Goal: Task Accomplishment & Management: Complete application form

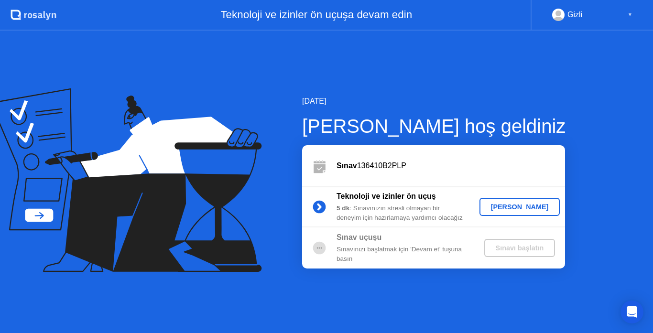
click at [519, 214] on button "[PERSON_NAME]" at bounding box center [520, 207] width 81 height 18
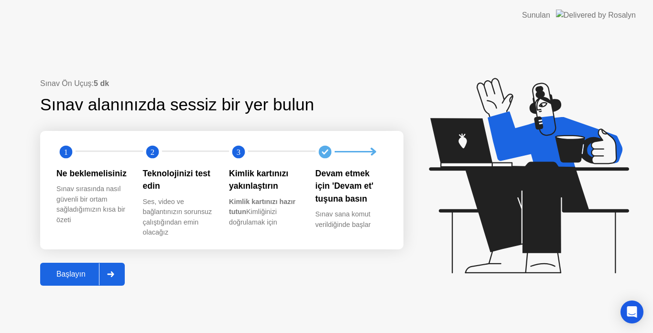
click at [63, 273] on div "Başlayın" at bounding box center [71, 274] width 56 height 9
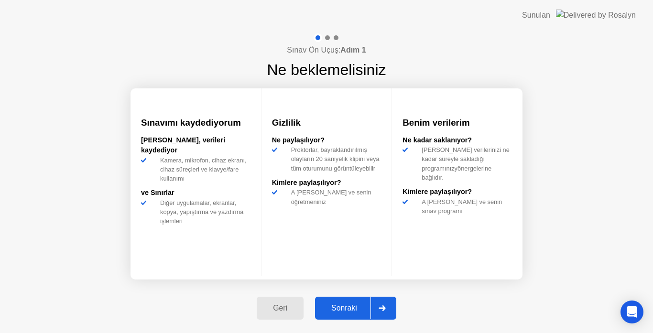
click at [333, 306] on div "Sonraki" at bounding box center [344, 308] width 53 height 9
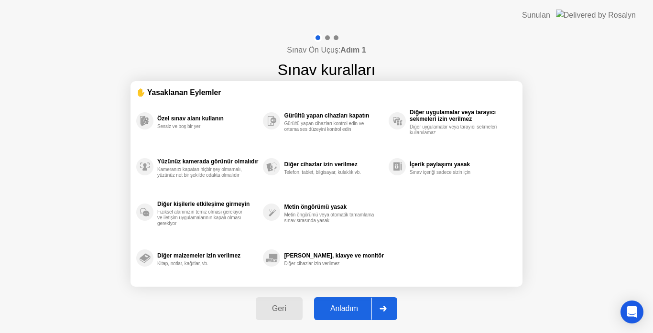
click at [339, 308] on div "Anladım" at bounding box center [344, 309] width 55 height 9
select select "**********"
select select "*******"
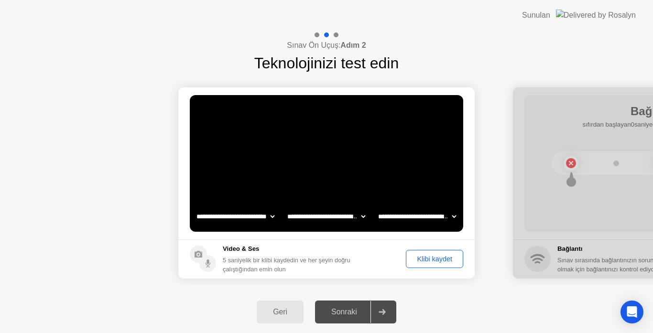
click at [350, 315] on div "Sonraki" at bounding box center [344, 312] width 53 height 9
click at [387, 310] on div at bounding box center [382, 312] width 23 height 22
drag, startPoint x: 380, startPoint y: 311, endPoint x: 353, endPoint y: 308, distance: 26.9
click at [340, 309] on div "Sonraki" at bounding box center [344, 312] width 53 height 9
click at [247, 254] on div "Video & Ses 5 saniyelik bir klibi kaydedin ve her şeyin doğru çalıştığından emi…" at bounding box center [287, 259] width 128 height 30
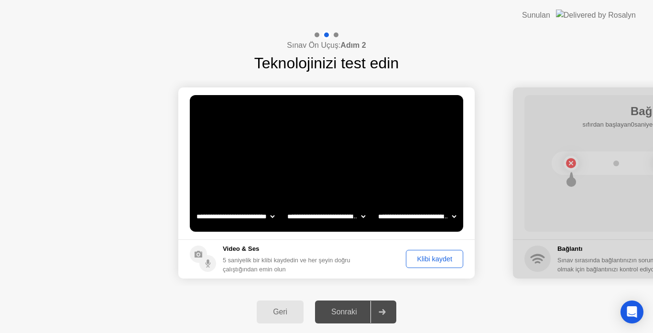
click at [429, 263] on div "Klibi kaydet" at bounding box center [434, 259] width 51 height 8
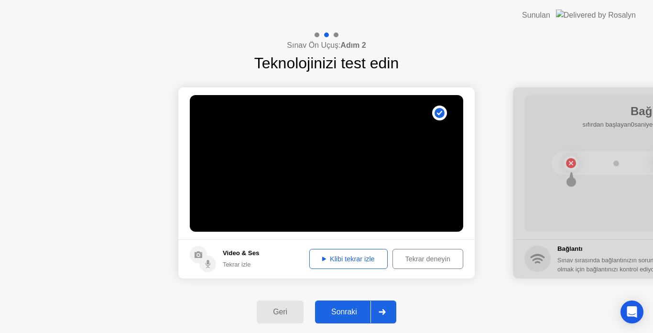
click at [343, 263] on div "Klibi tekrar izle" at bounding box center [349, 259] width 72 height 8
click at [368, 310] on div "Sonraki" at bounding box center [344, 312] width 53 height 9
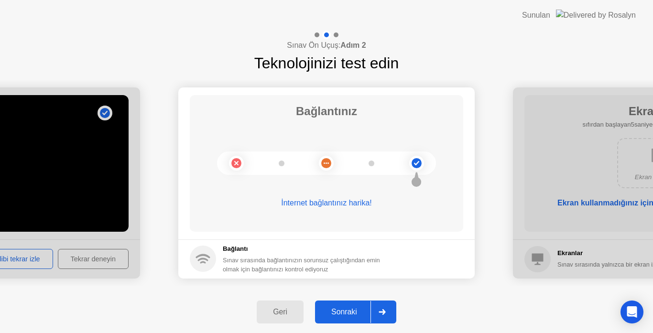
click at [347, 308] on div "Sonraki" at bounding box center [344, 312] width 53 height 9
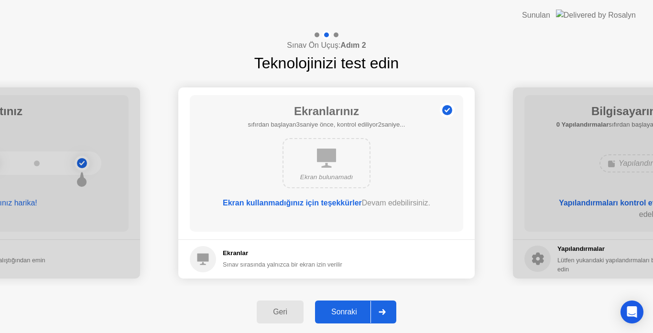
click at [352, 308] on div "Sonraki" at bounding box center [344, 312] width 53 height 9
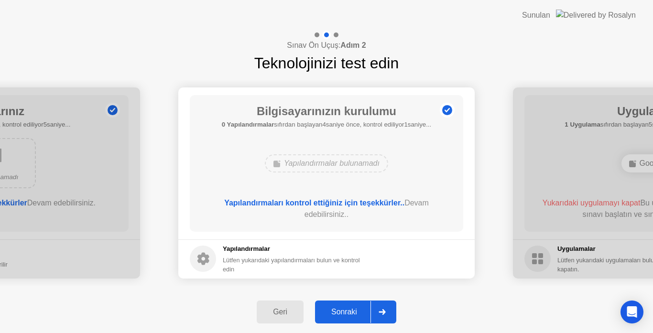
click at [352, 309] on div "Sonraki" at bounding box center [344, 312] width 53 height 9
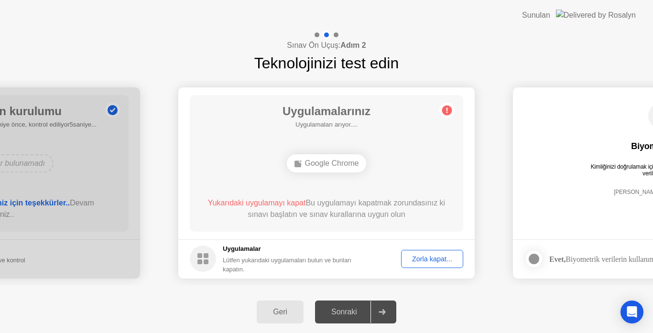
click at [420, 260] on div "Zorla kapat..." at bounding box center [432, 259] width 55 height 8
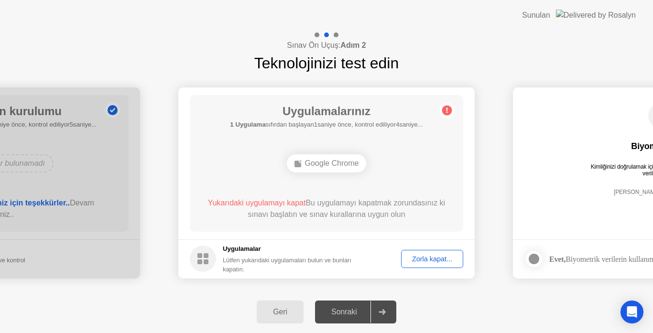
click at [425, 256] on div "Zorla kapat..." at bounding box center [432, 259] width 55 height 8
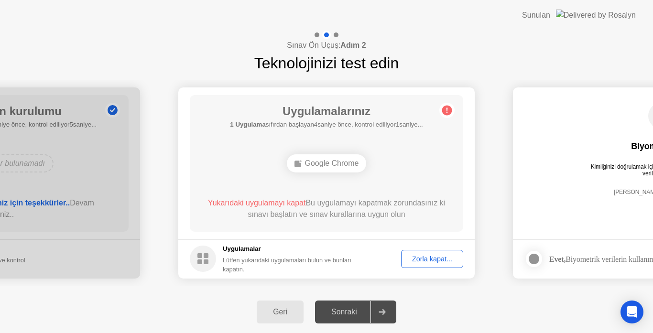
click at [341, 166] on div "Google Chrome" at bounding box center [327, 163] width 80 height 18
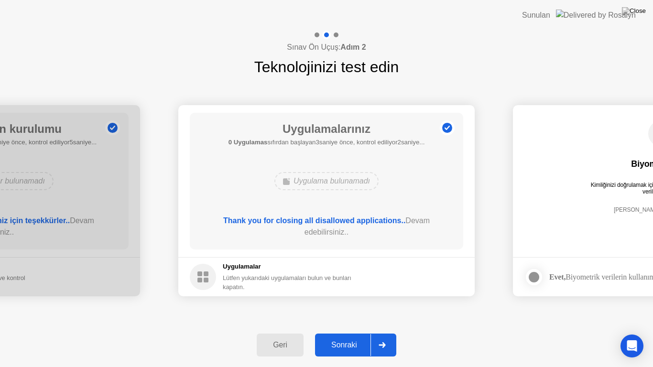
click at [351, 333] on div "Sonraki" at bounding box center [344, 345] width 53 height 9
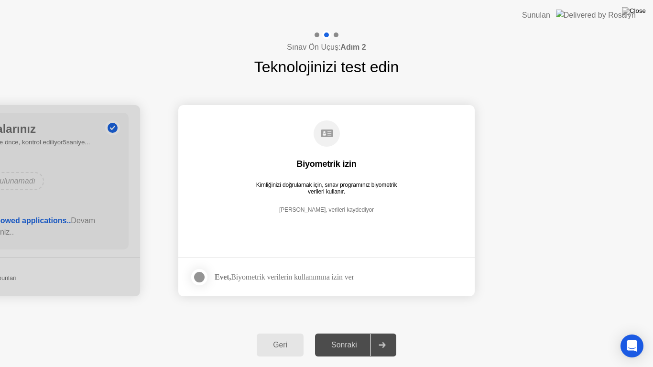
click at [350, 333] on div "Sonraki" at bounding box center [344, 345] width 53 height 9
click at [265, 279] on div "Evet, Biyometrik verilerin kullanımına izin ver" at bounding box center [285, 277] width 140 height 9
click at [196, 281] on div at bounding box center [199, 277] width 11 height 11
click at [348, 333] on div "Sonraki" at bounding box center [344, 345] width 53 height 9
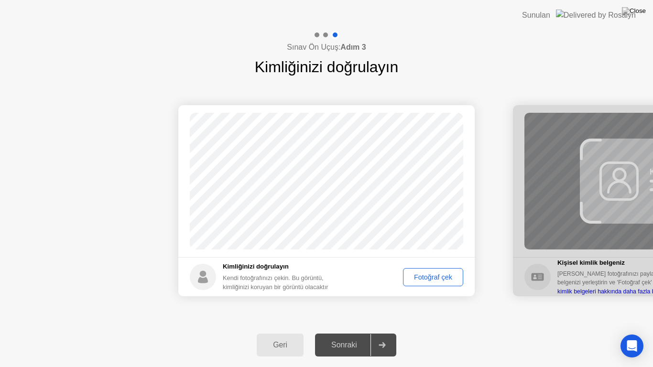
click at [417, 281] on div "Fotoğraf çek" at bounding box center [433, 278] width 54 height 8
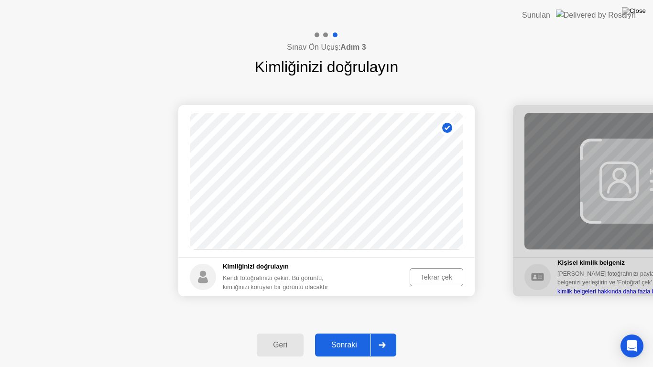
drag, startPoint x: 417, startPoint y: 281, endPoint x: 381, endPoint y: 349, distance: 77.2
click at [381, 333] on div "Sınav Ön Uçuş: Adım 3 Kimliğinizi doğrulayın Başarılı Fotoğraf doğru Kimliğiniz…" at bounding box center [326, 199] width 653 height 337
click at [348, 333] on div "Sonraki" at bounding box center [344, 345] width 53 height 9
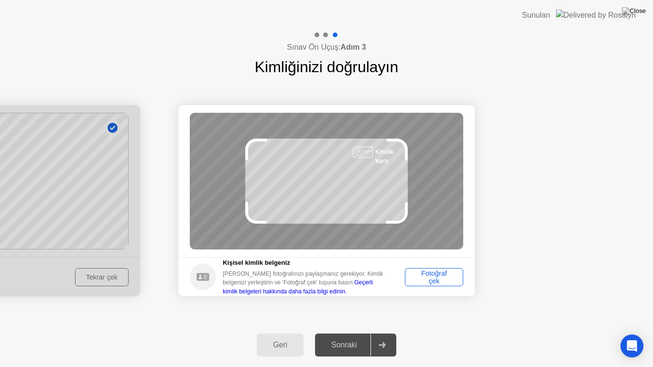
click at [431, 270] on div "Fotoğraf çek" at bounding box center [434, 277] width 52 height 15
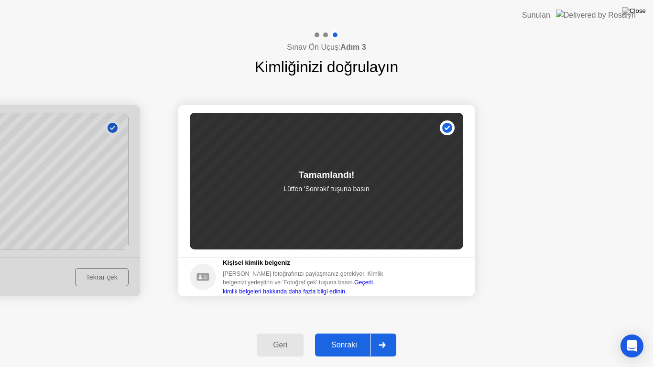
click at [351, 333] on button "Sonraki" at bounding box center [355, 345] width 81 height 23
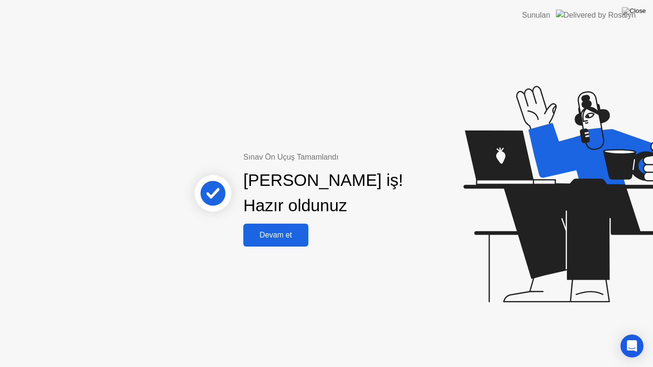
click at [274, 234] on div "Devam et" at bounding box center [275, 235] width 59 height 9
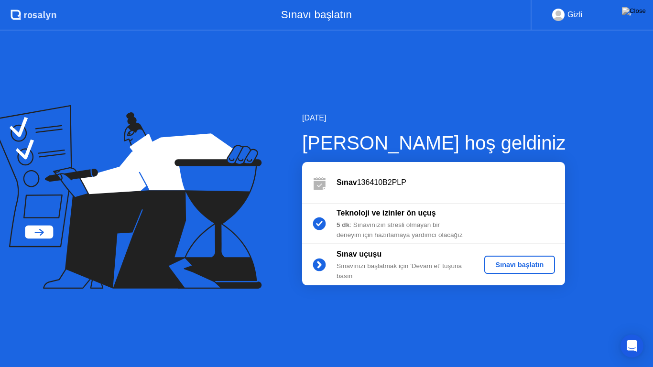
click at [518, 269] on div "Sınavı başlatın" at bounding box center [520, 265] width 64 height 8
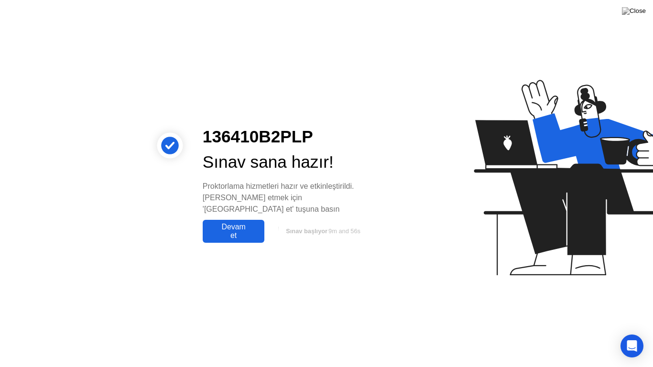
click at [247, 228] on div "Devam et" at bounding box center [234, 231] width 56 height 17
